Goal: Task Accomplishment & Management: Use online tool/utility

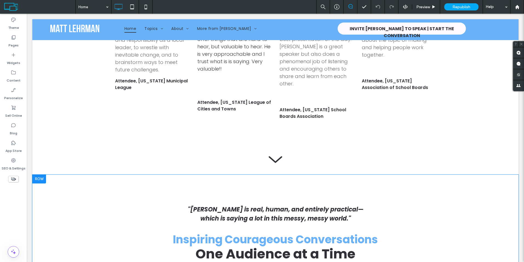
scroll to position [1228, 0]
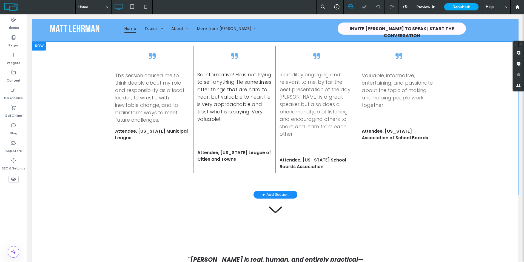
click at [217, 147] on div "﻿ So informative! He is not trying to sell anything. He sometimes offer things …" at bounding box center [234, 109] width 82 height 127
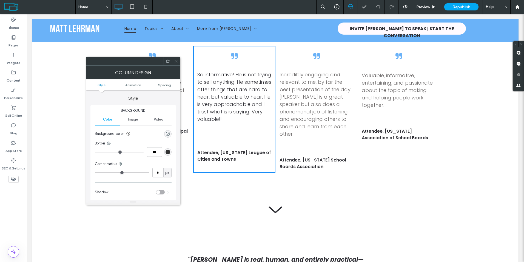
click at [219, 143] on div "﻿ So informative! He is not trying to sell anything. He sometimes offer things …" at bounding box center [234, 109] width 82 height 127
click at [175, 61] on icon at bounding box center [176, 61] width 4 height 4
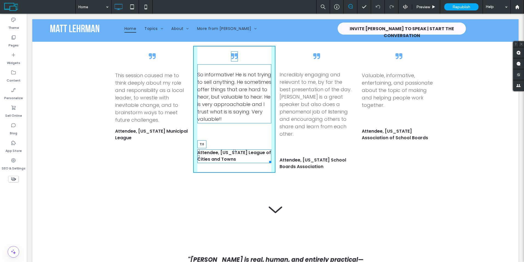
drag, startPoint x: 232, startPoint y: 157, endPoint x: 232, endPoint y: 131, distance: 26.1
click at [232, 131] on div "﻿ So informative! He is not trying to sell anything. He sometimes offer things …" at bounding box center [234, 109] width 82 height 127
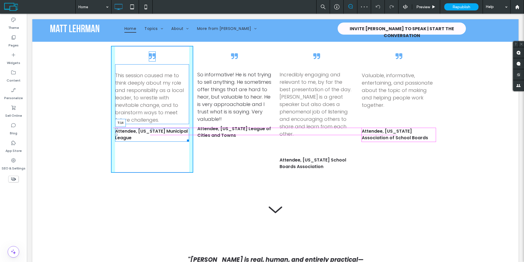
click at [151, 128] on div at bounding box center [152, 129] width 2 height 2
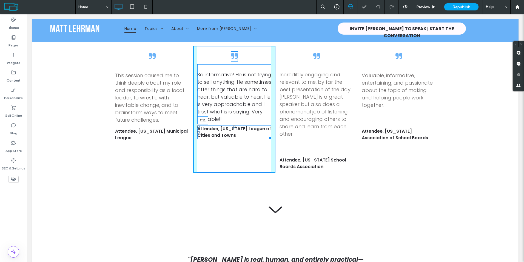
drag, startPoint x: 233, startPoint y: 134, endPoint x: 395, endPoint y: 171, distance: 166.1
click at [233, 137] on div "Attendee, [US_STATE] League of Cities and Towns T:11" at bounding box center [234, 132] width 74 height 14
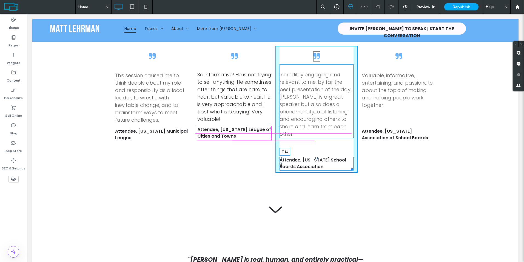
drag, startPoint x: 315, startPoint y: 150, endPoint x: 314, endPoint y: 134, distance: 15.6
click at [316, 157] on div at bounding box center [317, 158] width 2 height 2
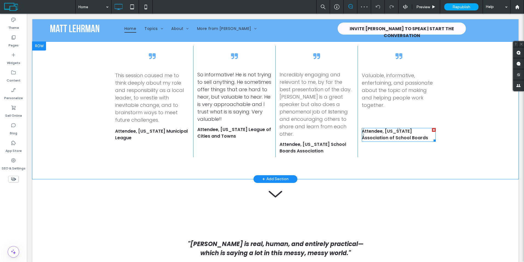
click at [397, 129] on div "Attendee, [US_STATE] Association of School Boards" at bounding box center [399, 135] width 74 height 14
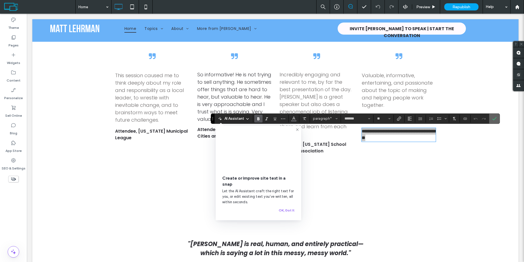
click at [493, 119] on icon "Confirm" at bounding box center [494, 118] width 4 height 4
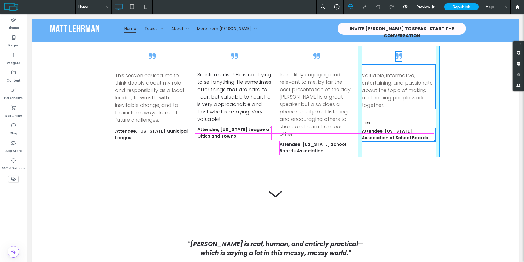
drag, startPoint x: 397, startPoint y: 130, endPoint x: 396, endPoint y: 134, distance: 4.2
click at [398, 130] on div at bounding box center [399, 129] width 2 height 2
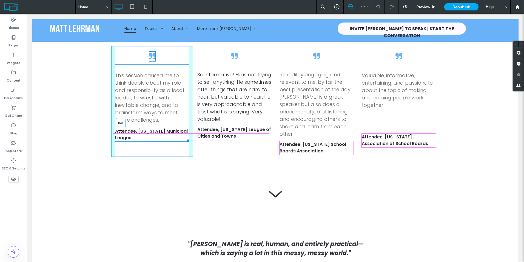
drag, startPoint x: 150, startPoint y: 129, endPoint x: 445, endPoint y: 194, distance: 302.1
click at [151, 130] on div at bounding box center [152, 129] width 2 height 2
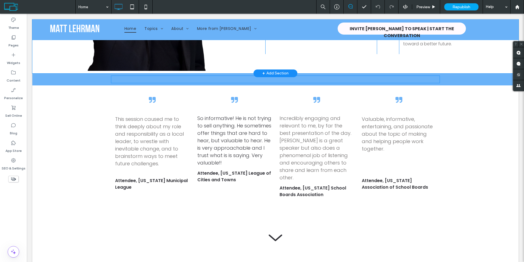
scroll to position [1181, 0]
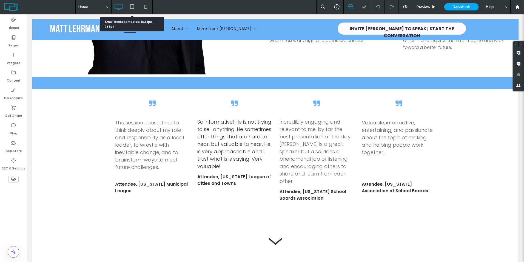
click at [132, 7] on icon at bounding box center [132, 6] width 11 height 11
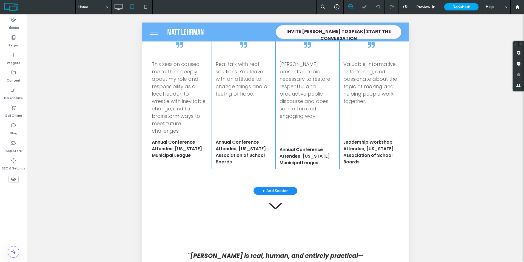
scroll to position [1206, 0]
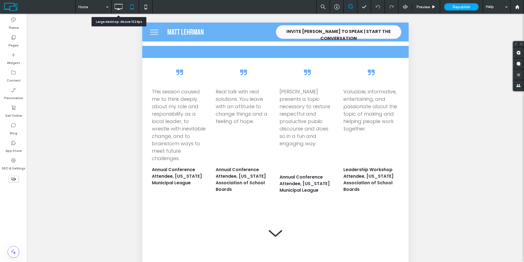
click at [121, 8] on icon at bounding box center [118, 6] width 11 height 11
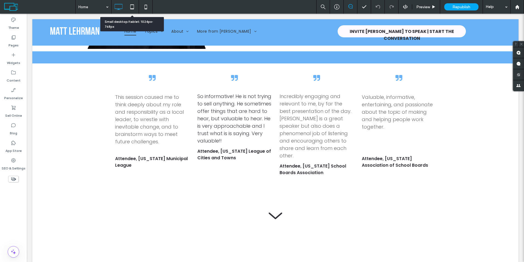
click at [132, 5] on icon at bounding box center [132, 6] width 11 height 11
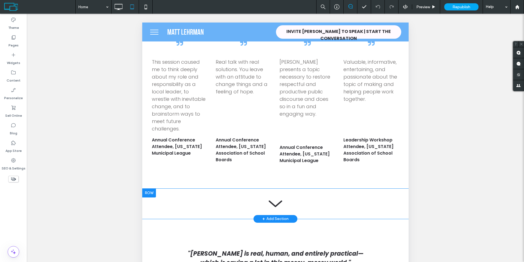
scroll to position [1289, 0]
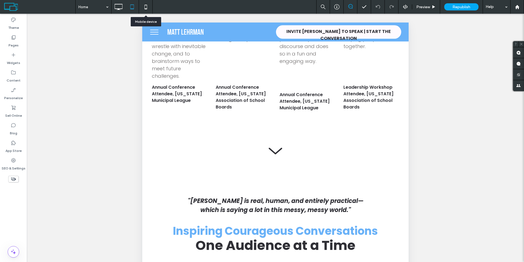
click at [147, 7] on use at bounding box center [145, 7] width 2 height 4
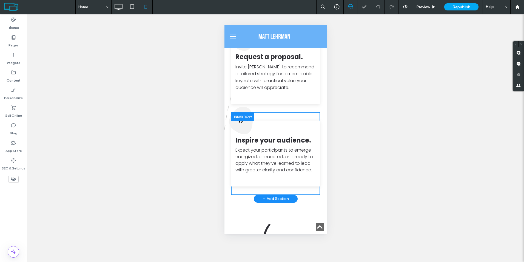
scroll to position [2824, 0]
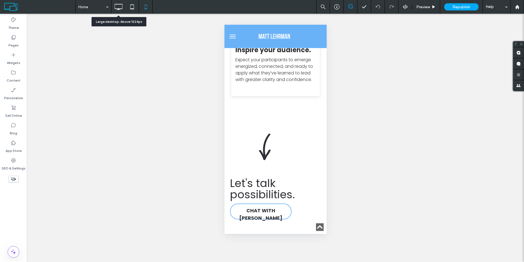
click at [121, 7] on icon at bounding box center [118, 6] width 11 height 11
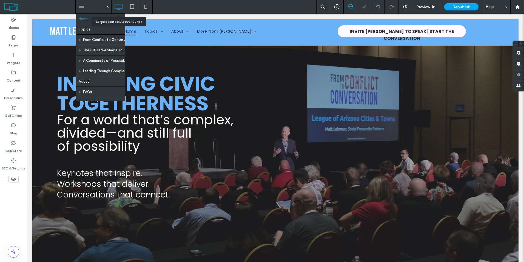
scroll to position [0, 0]
click at [109, 6] on div "Home Topics From Conflict to Conversation The Future We Shape Together A Commun…" at bounding box center [94, 7] width 36 height 14
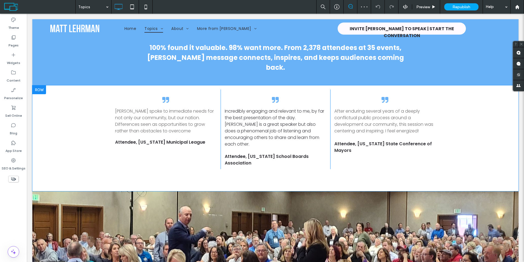
scroll to position [241, 0]
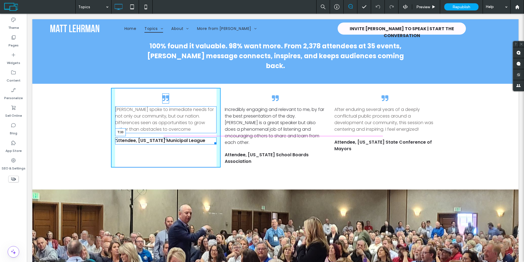
drag, startPoint x: 164, startPoint y: 128, endPoint x: 164, endPoint y: 133, distance: 4.9
click at [165, 137] on div at bounding box center [166, 138] width 2 height 2
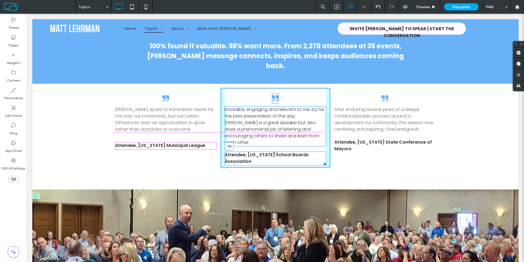
drag, startPoint x: 273, startPoint y: 136, endPoint x: 272, endPoint y: 132, distance: 4.0
click at [274, 151] on div at bounding box center [275, 152] width 2 height 2
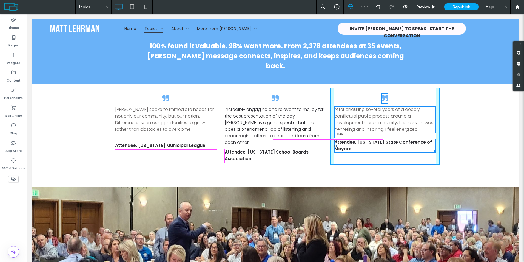
drag, startPoint x: 383, startPoint y: 131, endPoint x: 383, endPoint y: 135, distance: 4.4
click at [383, 139] on div "Attendee, [US_STATE] State Conference of Mayors T:33" at bounding box center [384, 146] width 101 height 14
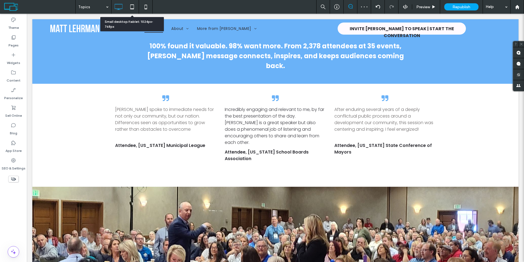
click at [132, 6] on icon at bounding box center [132, 6] width 11 height 11
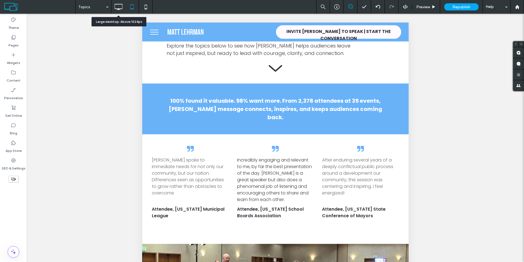
drag, startPoint x: 117, startPoint y: 5, endPoint x: 231, endPoint y: 41, distance: 119.5
click at [117, 5] on icon at bounding box center [118, 6] width 11 height 11
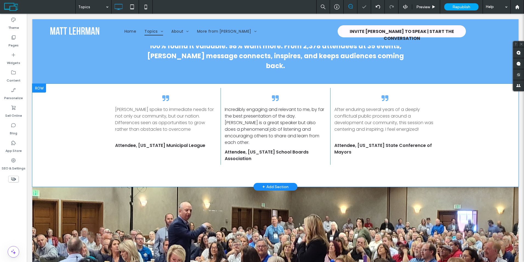
scroll to position [247, 0]
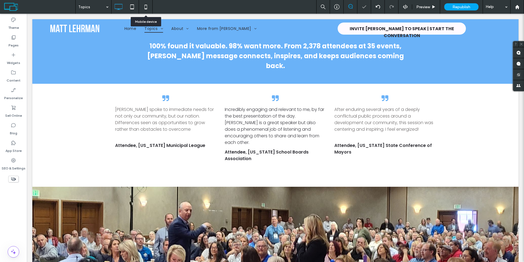
click at [144, 7] on icon at bounding box center [145, 6] width 11 height 11
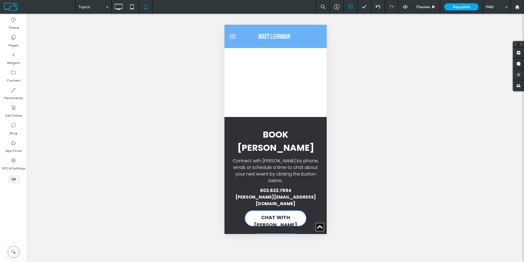
scroll to position [1234, 0]
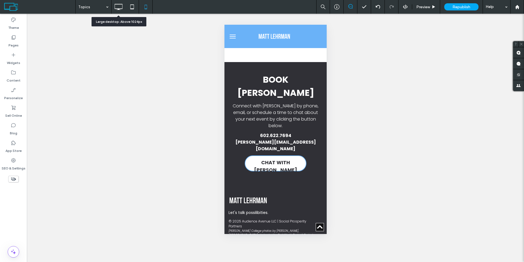
click at [119, 7] on icon at bounding box center [118, 6] width 11 height 11
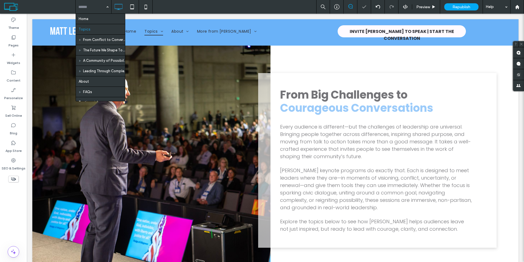
scroll to position [0, 0]
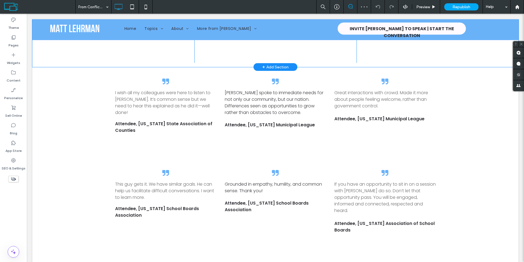
scroll to position [378, 0]
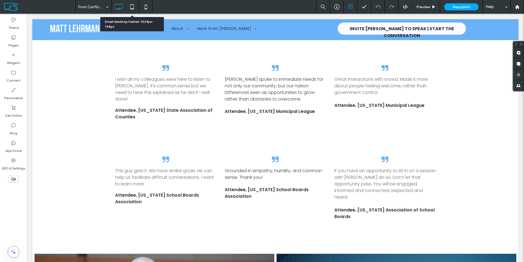
click at [131, 7] on icon at bounding box center [132, 6] width 11 height 11
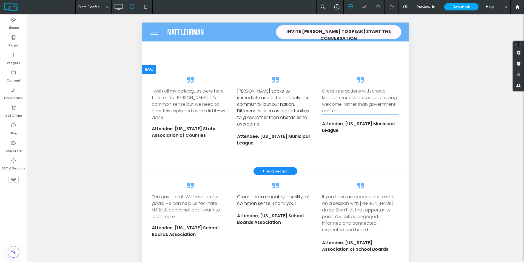
scroll to position [515, 0]
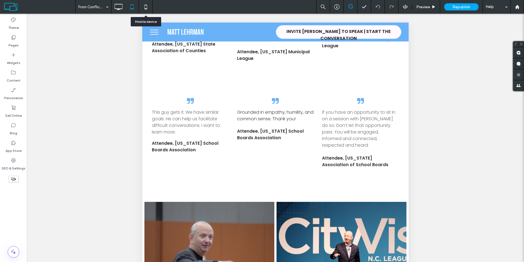
click at [147, 8] on use at bounding box center [145, 7] width 2 height 4
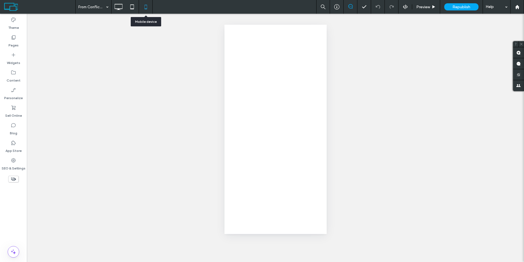
scroll to position [0, 0]
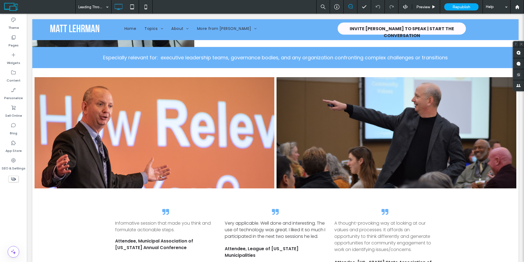
click at [135, 5] on icon at bounding box center [132, 6] width 11 height 11
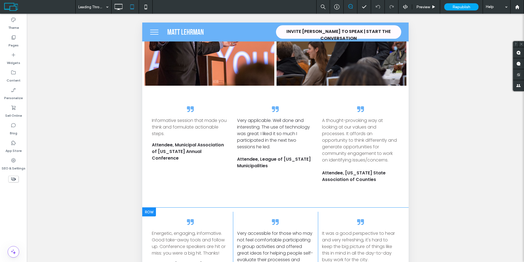
scroll to position [469, 0]
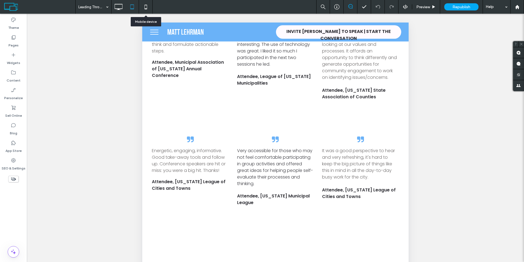
click at [147, 6] on icon at bounding box center [145, 6] width 11 height 11
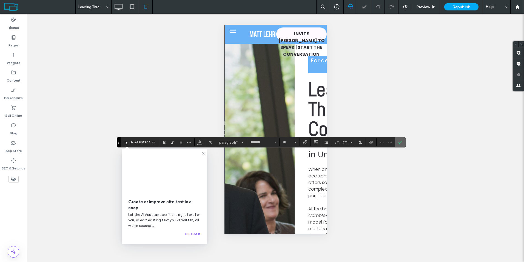
click at [400, 143] on use "Confirm" at bounding box center [400, 142] width 4 height 3
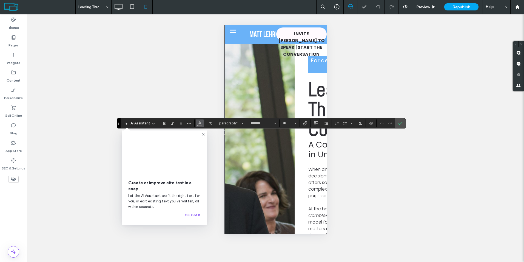
click at [201, 123] on use "Color" at bounding box center [199, 122] width 3 height 3
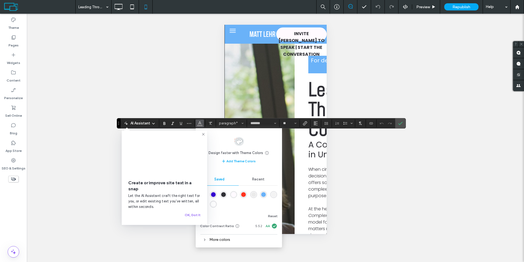
click at [204, 134] on icon at bounding box center [203, 134] width 4 height 4
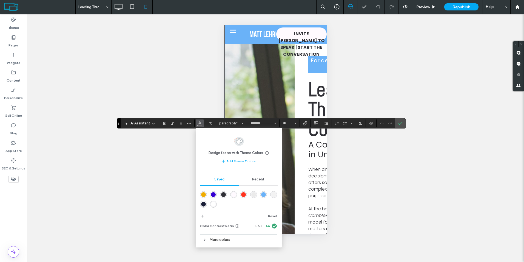
click at [214, 241] on div "More colors" at bounding box center [239, 239] width 78 height 7
click at [469, 158] on div "Unhide? Yes Unhide? Yes Unhide? Yes Unhide? Yes Unhide? Yes Unhide? Yes Unhide?…" at bounding box center [275, 138] width 497 height 248
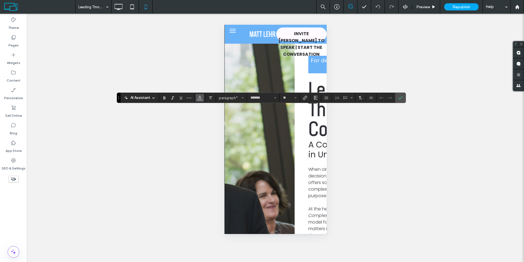
click at [201, 96] on icon "Color" at bounding box center [200, 97] width 4 height 4
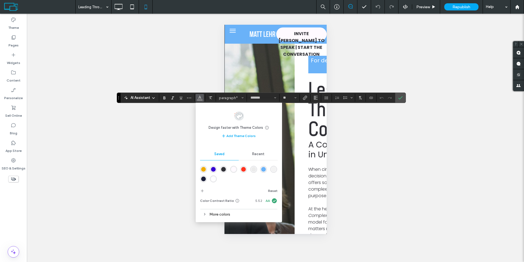
click at [213, 214] on div "More colors" at bounding box center [239, 213] width 78 height 7
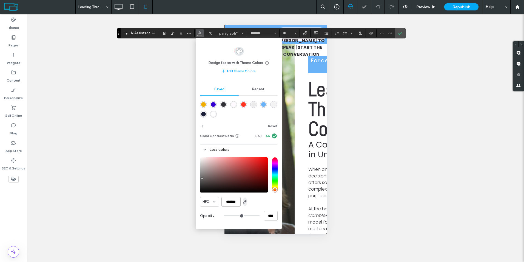
drag, startPoint x: 224, startPoint y: 202, endPoint x: 243, endPoint y: 201, distance: 19.2
click at [243, 201] on div "HEX *******" at bounding box center [239, 202] width 78 height 10
click at [410, 118] on div "Unhide? Yes Unhide? Yes Unhide? Yes Unhide? Yes Unhide? Yes Unhide? Yes Unhide?…" at bounding box center [275, 138] width 497 height 248
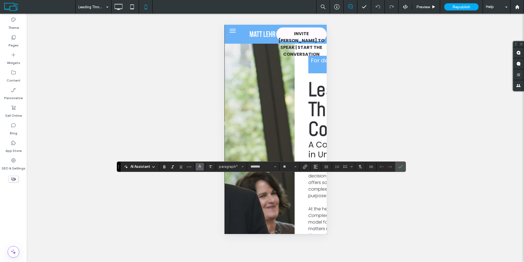
click at [200, 166] on icon "Color" at bounding box center [200, 166] width 4 height 4
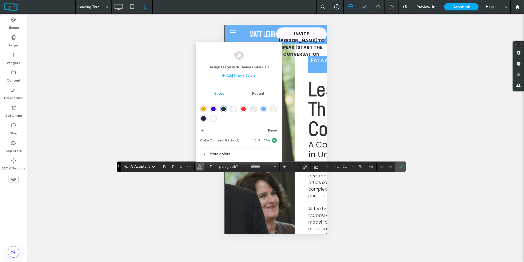
drag, startPoint x: 475, startPoint y: 53, endPoint x: 472, endPoint y: 55, distance: 3.6
click at [475, 53] on div "Unhide? Yes Unhide? Yes Unhide? Yes Unhide? Yes Unhide? Yes Unhide? Yes Unhide?…" at bounding box center [275, 138] width 497 height 248
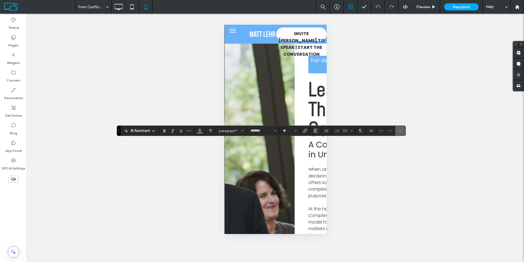
click at [401, 130] on icon "Confirm" at bounding box center [400, 130] width 4 height 4
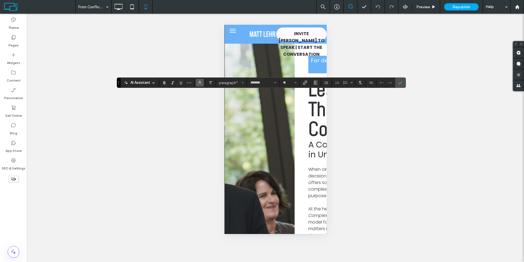
click at [200, 83] on use "Color" at bounding box center [199, 82] width 3 height 3
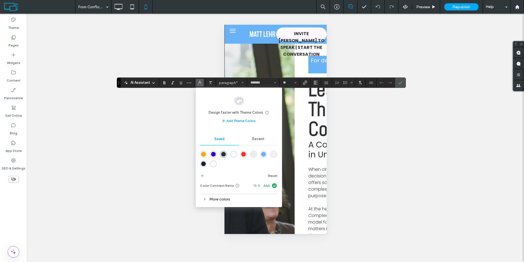
click at [220, 201] on div "More colors" at bounding box center [239, 198] width 78 height 7
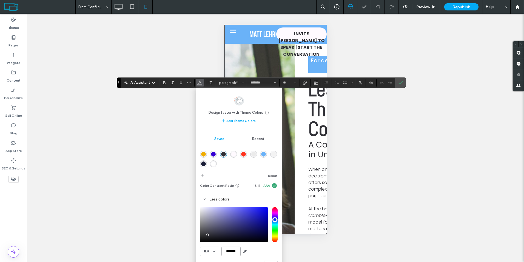
click at [230, 252] on input "*******" at bounding box center [231, 251] width 19 height 10
paste input "color picker textbox"
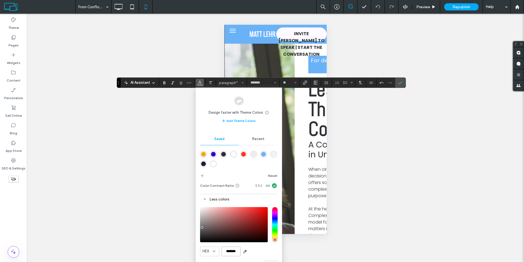
type input "*******"
click at [400, 80] on span "Confirm" at bounding box center [399, 83] width 2 height 10
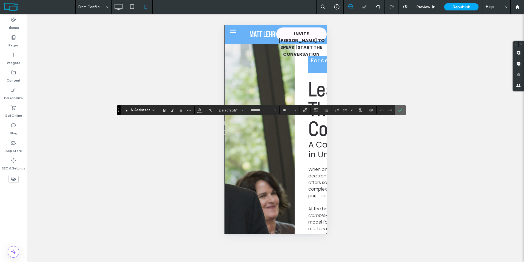
click at [400, 109] on icon "Confirm" at bounding box center [400, 110] width 4 height 4
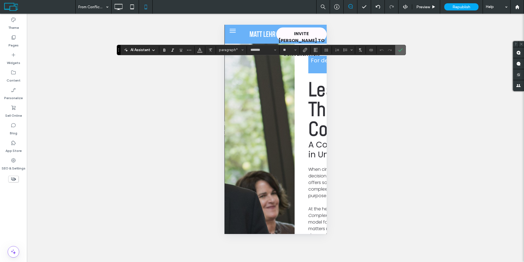
click at [400, 49] on icon "Confirm" at bounding box center [400, 50] width 4 height 4
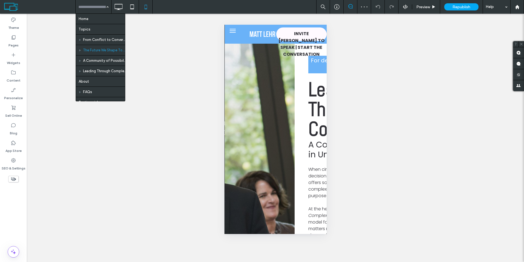
click at [94, 6] on input at bounding box center [91, 7] width 27 height 14
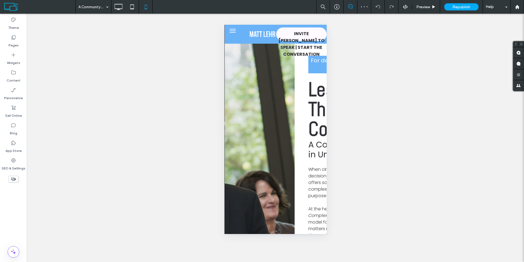
type input "*******"
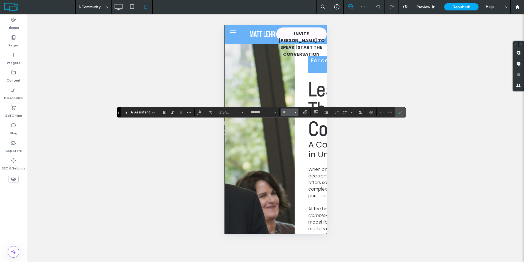
click at [291, 115] on button "*" at bounding box center [290, 112] width 18 height 8
click at [291, 167] on label "16" at bounding box center [290, 167] width 18 height 8
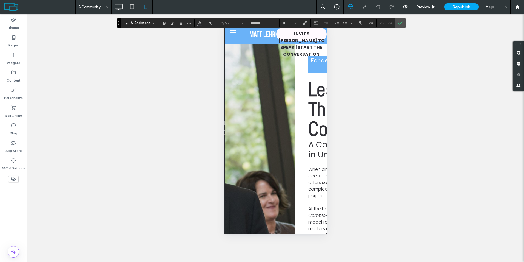
type input "**"
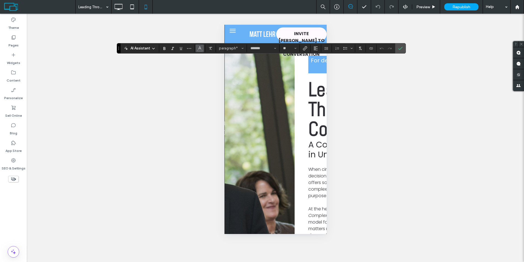
click at [198, 46] on icon "Color" at bounding box center [200, 48] width 4 height 4
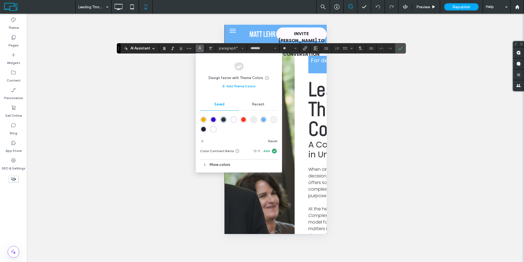
click at [218, 163] on div "More colors" at bounding box center [239, 164] width 78 height 7
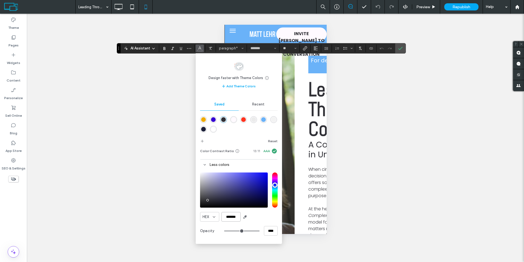
click at [233, 216] on input "*******" at bounding box center [231, 217] width 19 height 10
paste input "color picker textbox"
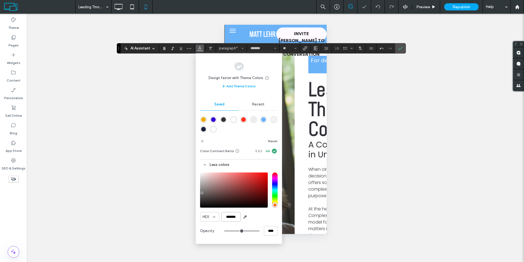
type input "*******"
click at [409, 160] on div "Unhide? Yes Unhide? Yes Unhide? Yes Unhide? Yes Unhide? Yes Unhide? Yes Unhide?…" at bounding box center [275, 138] width 497 height 248
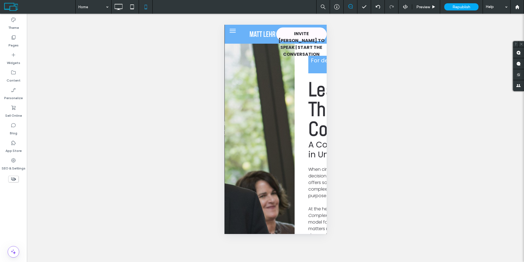
click at [118, 7] on icon at bounding box center [118, 6] width 11 height 11
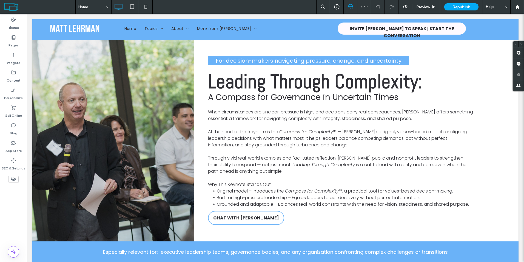
click at [463, 7] on span "Republish" at bounding box center [462, 7] width 18 height 5
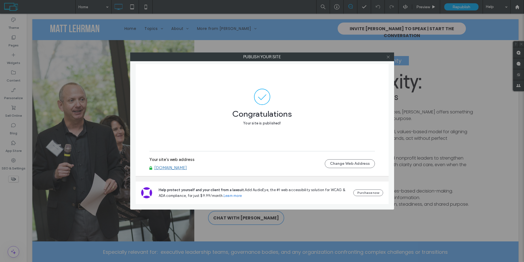
click at [386, 56] on div at bounding box center [388, 57] width 8 height 8
click at [388, 58] on icon at bounding box center [388, 57] width 4 height 4
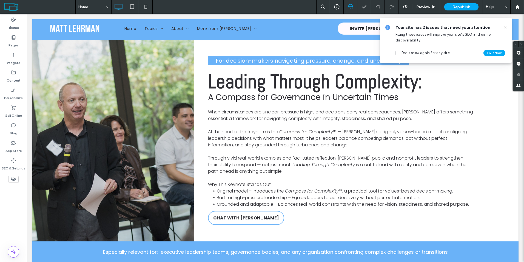
click at [505, 29] on icon at bounding box center [505, 27] width 4 height 4
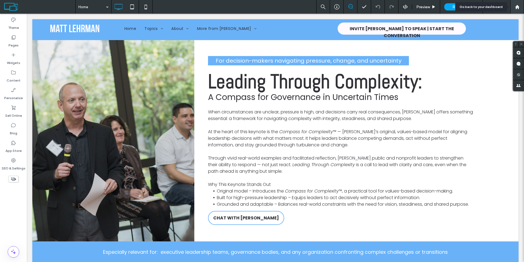
click at [518, 7] on use at bounding box center [517, 7] width 4 height 4
